Goal: Information Seeking & Learning: Learn about a topic

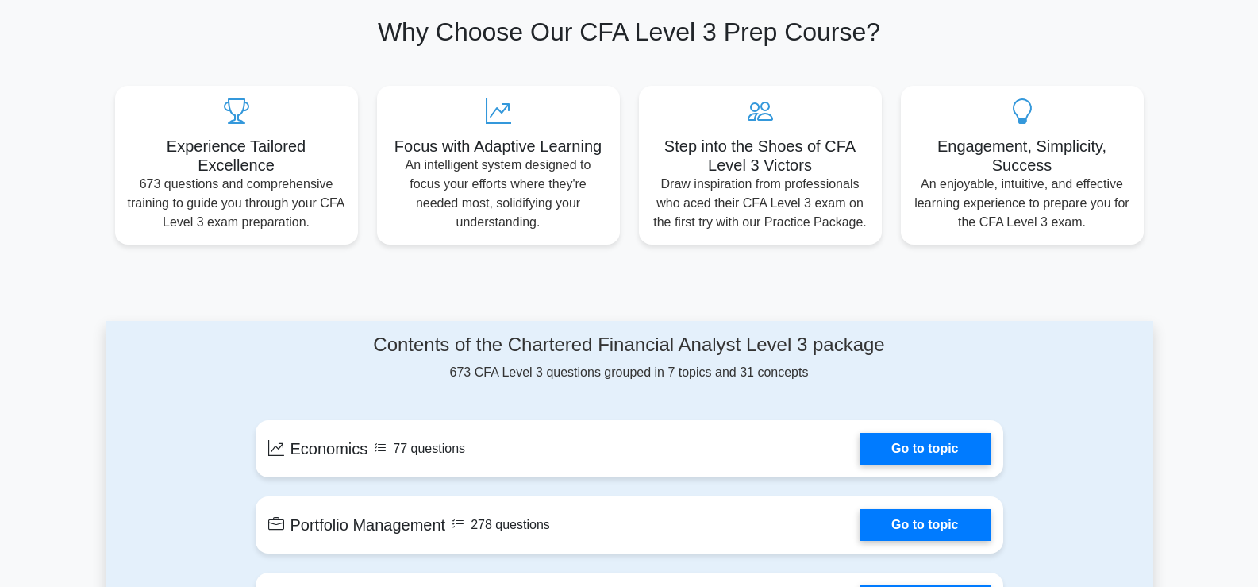
scroll to position [476, 0]
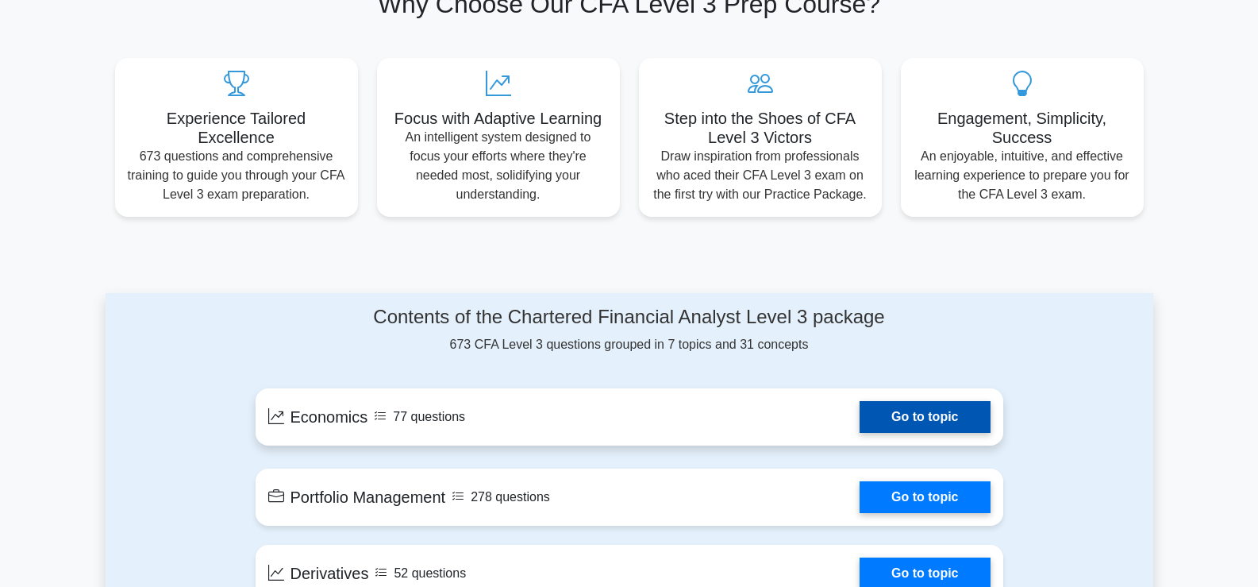
click at [910, 408] on link "Go to topic" at bounding box center [925, 417] width 130 height 32
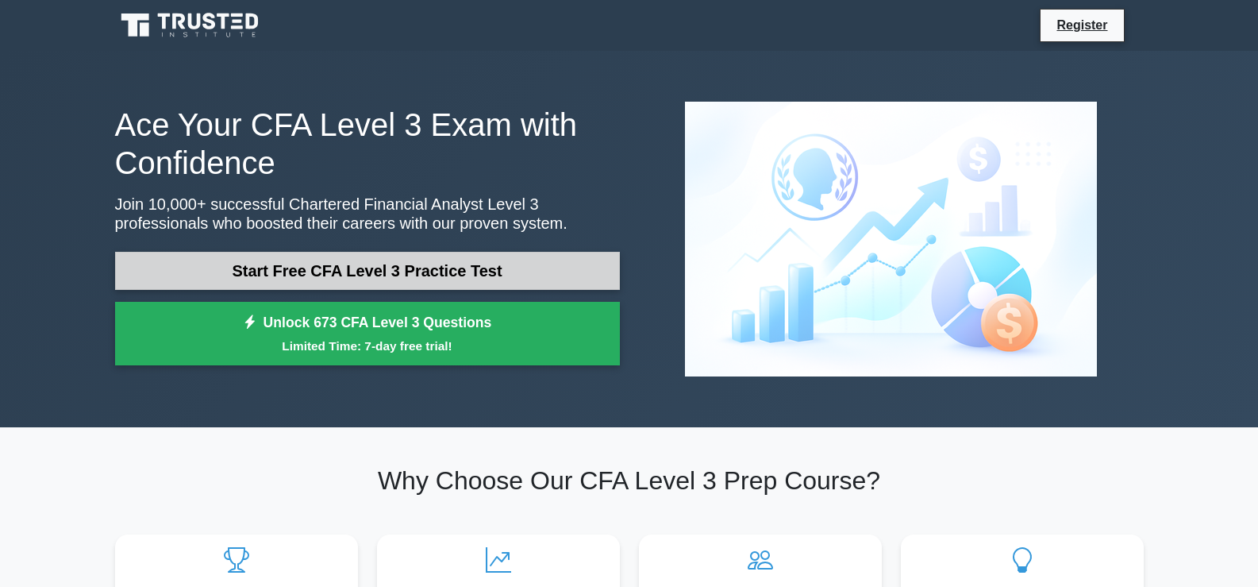
click at [381, 267] on link "Start Free CFA Level 3 Practice Test" at bounding box center [367, 271] width 505 height 38
click at [387, 268] on link "Start Free CFA Level 3 Practice Test" at bounding box center [367, 271] width 505 height 38
